Goal: Information Seeking & Learning: Stay updated

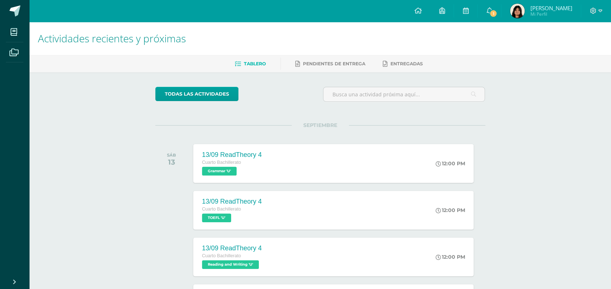
click at [512, 9] on link "[PERSON_NAME] Mi Perfil" at bounding box center [540, 11] width 79 height 22
click at [497, 15] on span "1" at bounding box center [493, 13] width 8 height 8
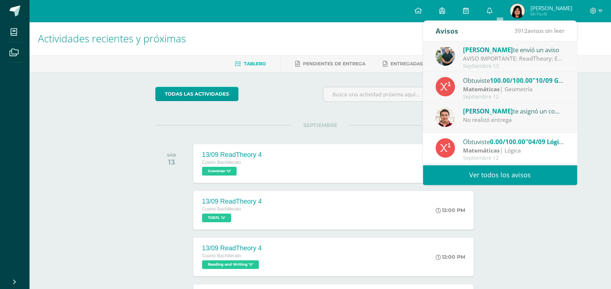
click at [545, 63] on div "Septiembre 13" at bounding box center [513, 66] width 101 height 6
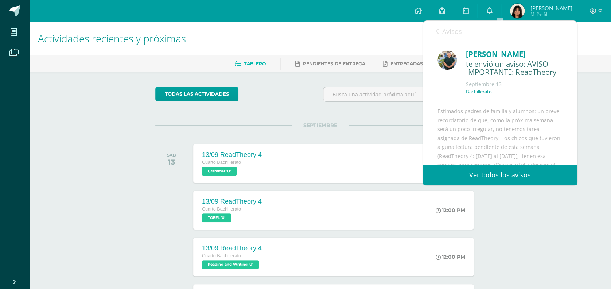
scroll to position [12, 0]
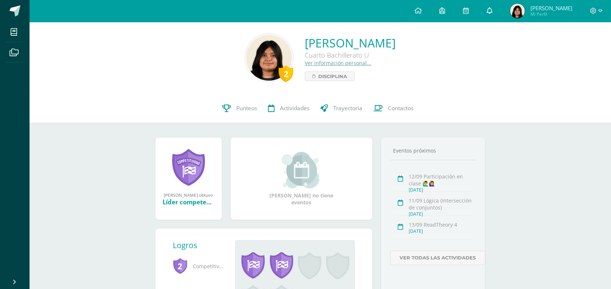
click at [501, 4] on link at bounding box center [489, 11] width 23 height 22
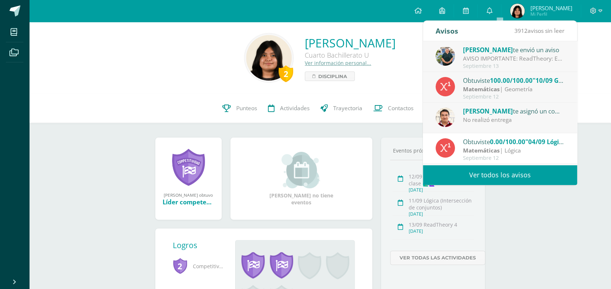
click at [524, 59] on div "AVISO IMPORTANTE: ReadTheory: Estimados padres de familia y alumnos: un breve r…" at bounding box center [513, 58] width 101 height 8
